Goal: Task Accomplishment & Management: Manage account settings

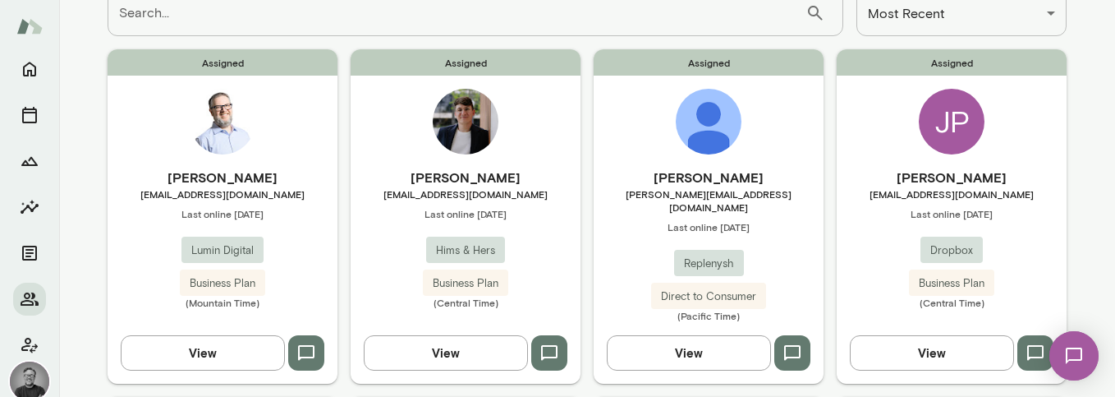
scroll to position [132, 0]
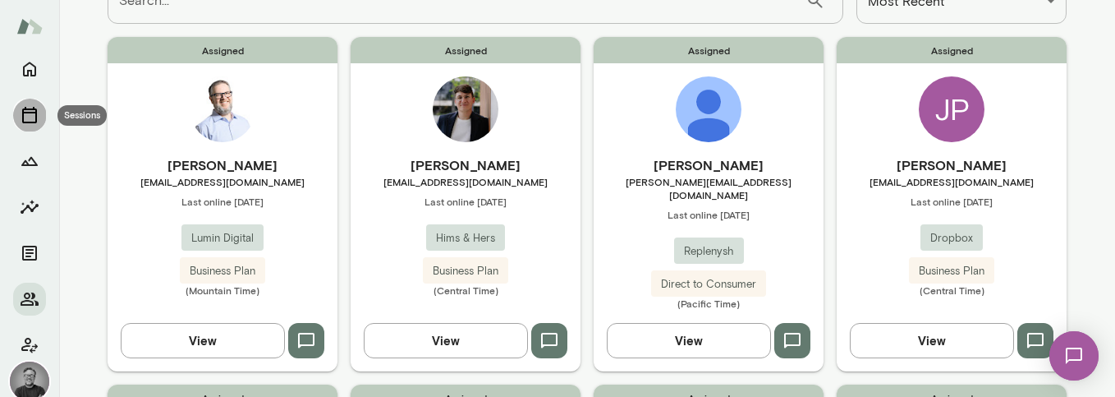
click at [28, 117] on icon "Sessions" at bounding box center [30, 115] width 20 height 20
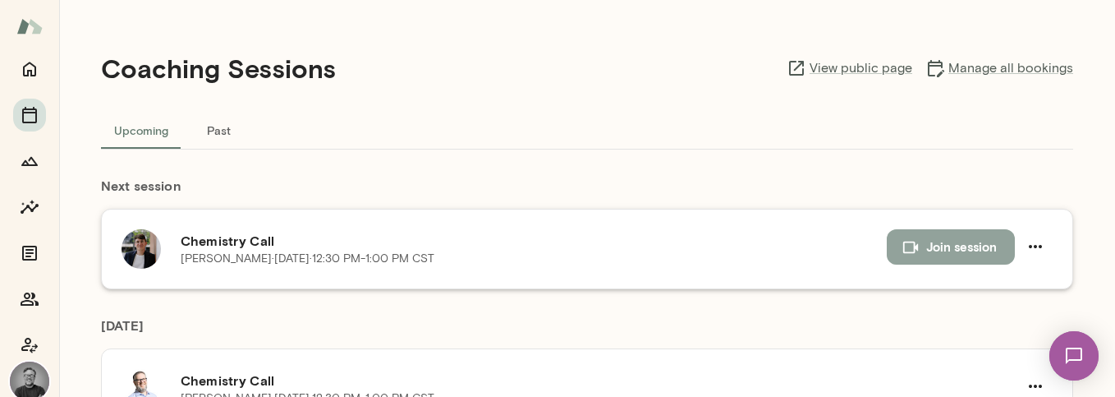
click at [924, 244] on button "Join session" at bounding box center [951, 246] width 128 height 34
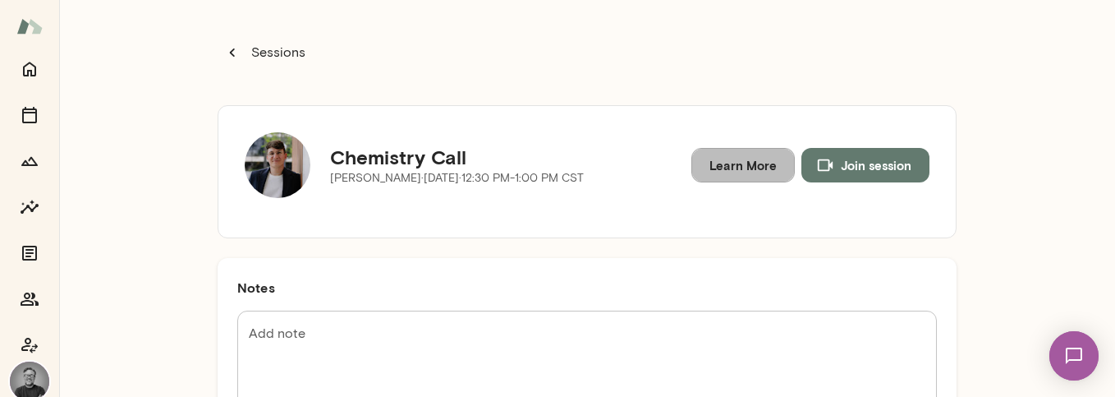
click at [741, 158] on link "Learn More" at bounding box center [742, 165] width 103 height 34
click at [31, 379] on img at bounding box center [29, 380] width 39 height 39
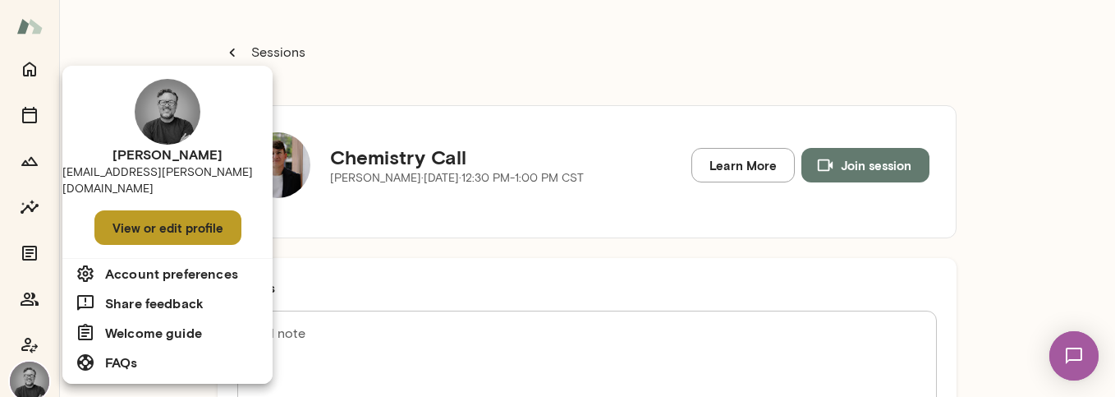
click at [198, 223] on button "View or edit profile" at bounding box center [167, 227] width 147 height 34
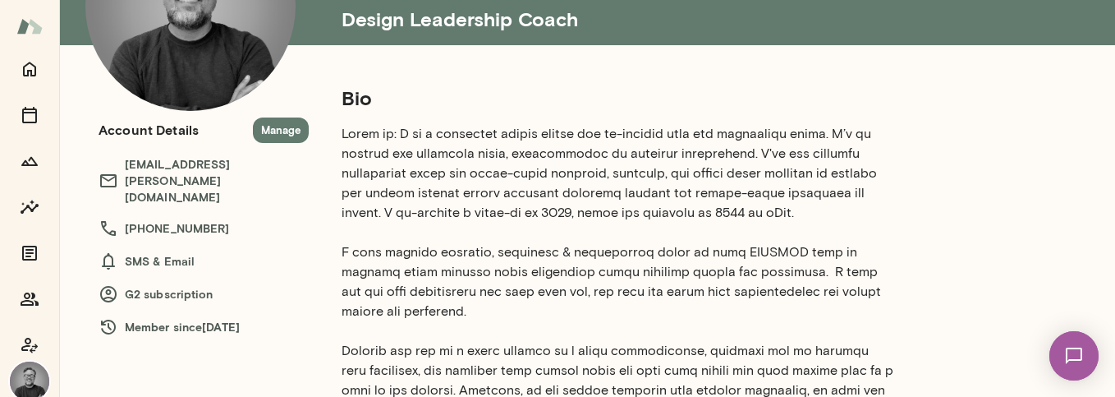
scroll to position [134, 0]
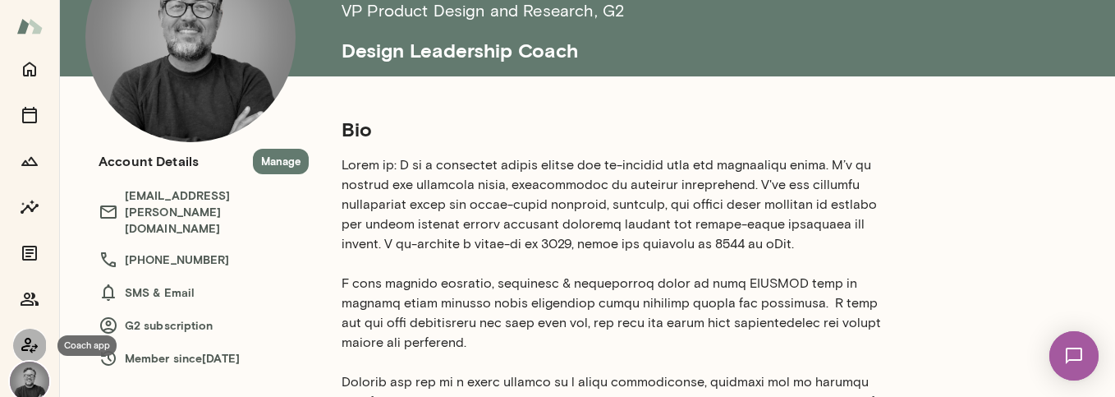
click at [34, 346] on icon "Coach app" at bounding box center [30, 345] width 20 height 20
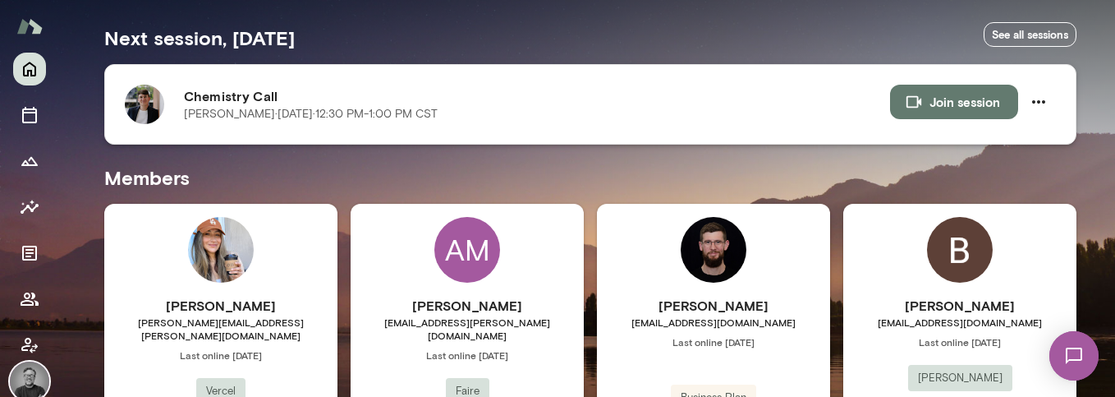
scroll to position [306, 0]
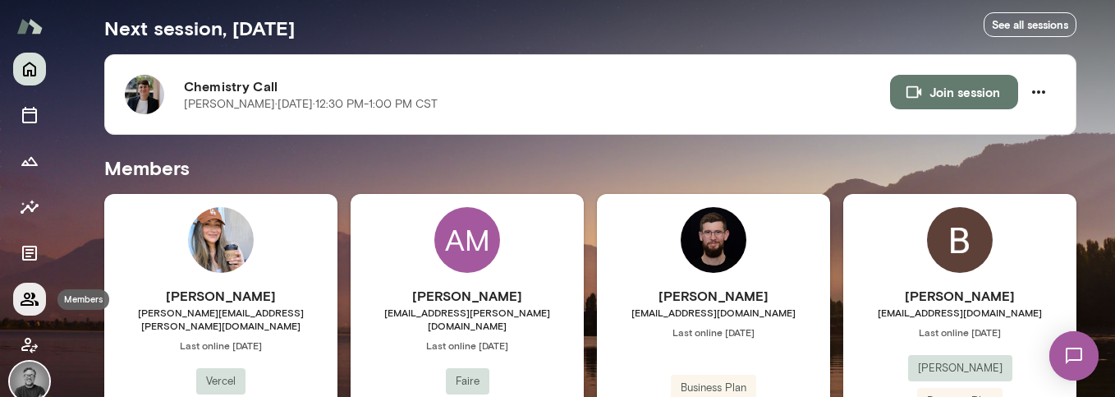
click at [25, 301] on icon "Members" at bounding box center [30, 299] width 20 height 20
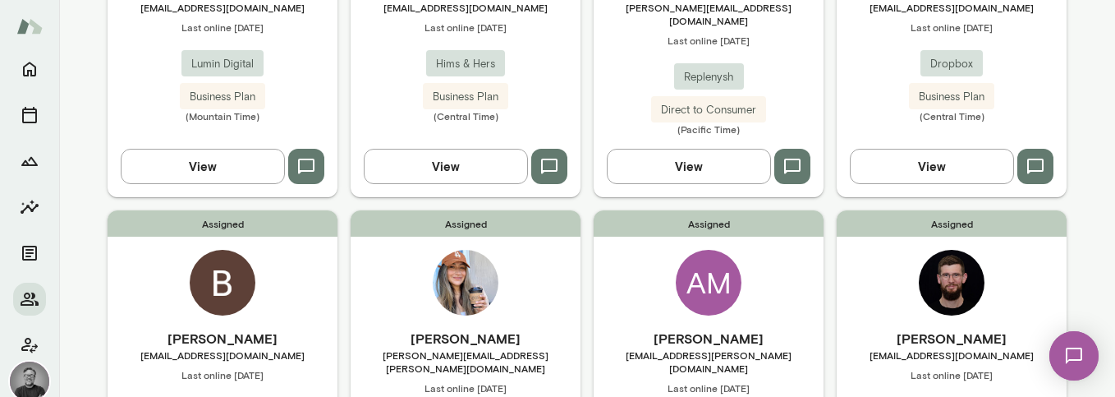
scroll to position [292, 0]
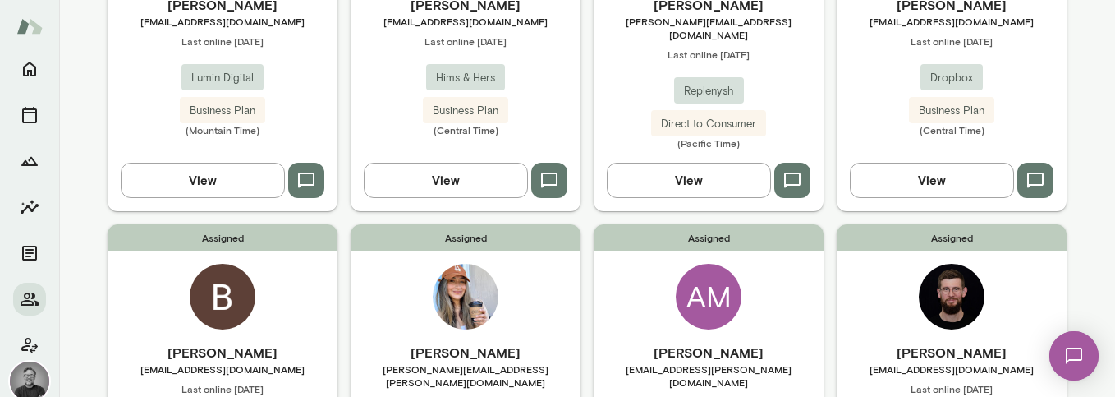
click at [552, 171] on icon "button" at bounding box center [549, 181] width 20 height 20
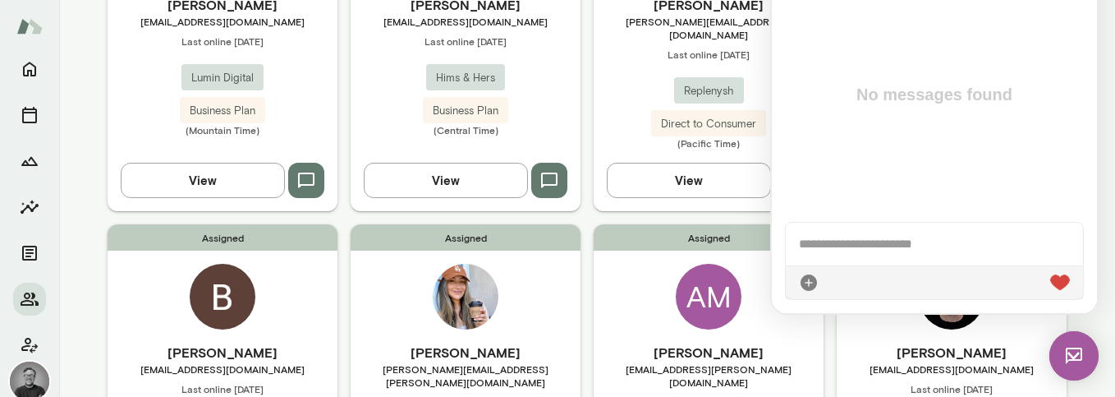
scroll to position [0, 0]
